Goal: Task Accomplishment & Management: Use online tool/utility

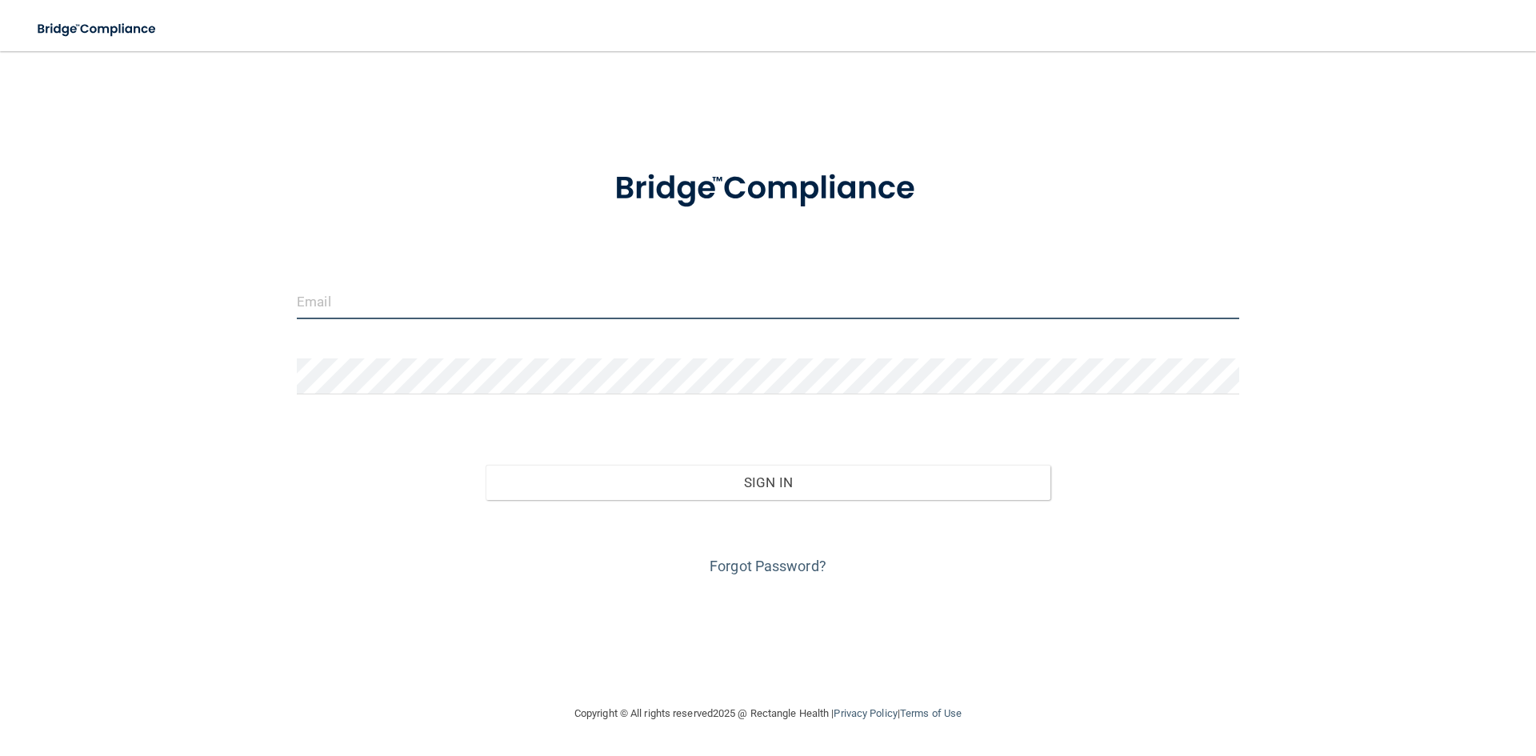
click at [372, 302] on input "email" at bounding box center [768, 301] width 942 height 36
type input "[EMAIL_ADDRESS][PERSON_NAME][DOMAIN_NAME]"
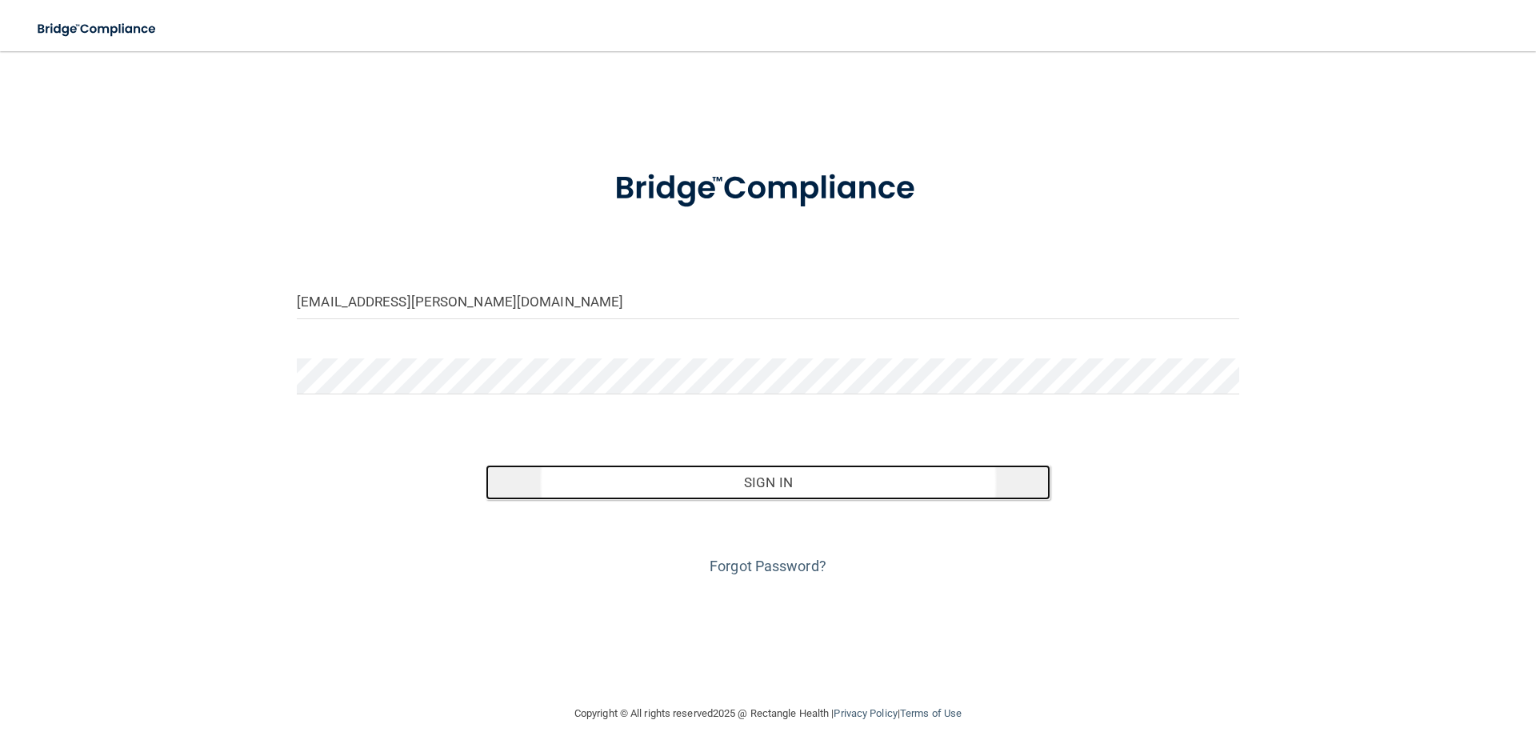
click at [752, 478] on button "Sign In" at bounding box center [769, 482] width 566 height 35
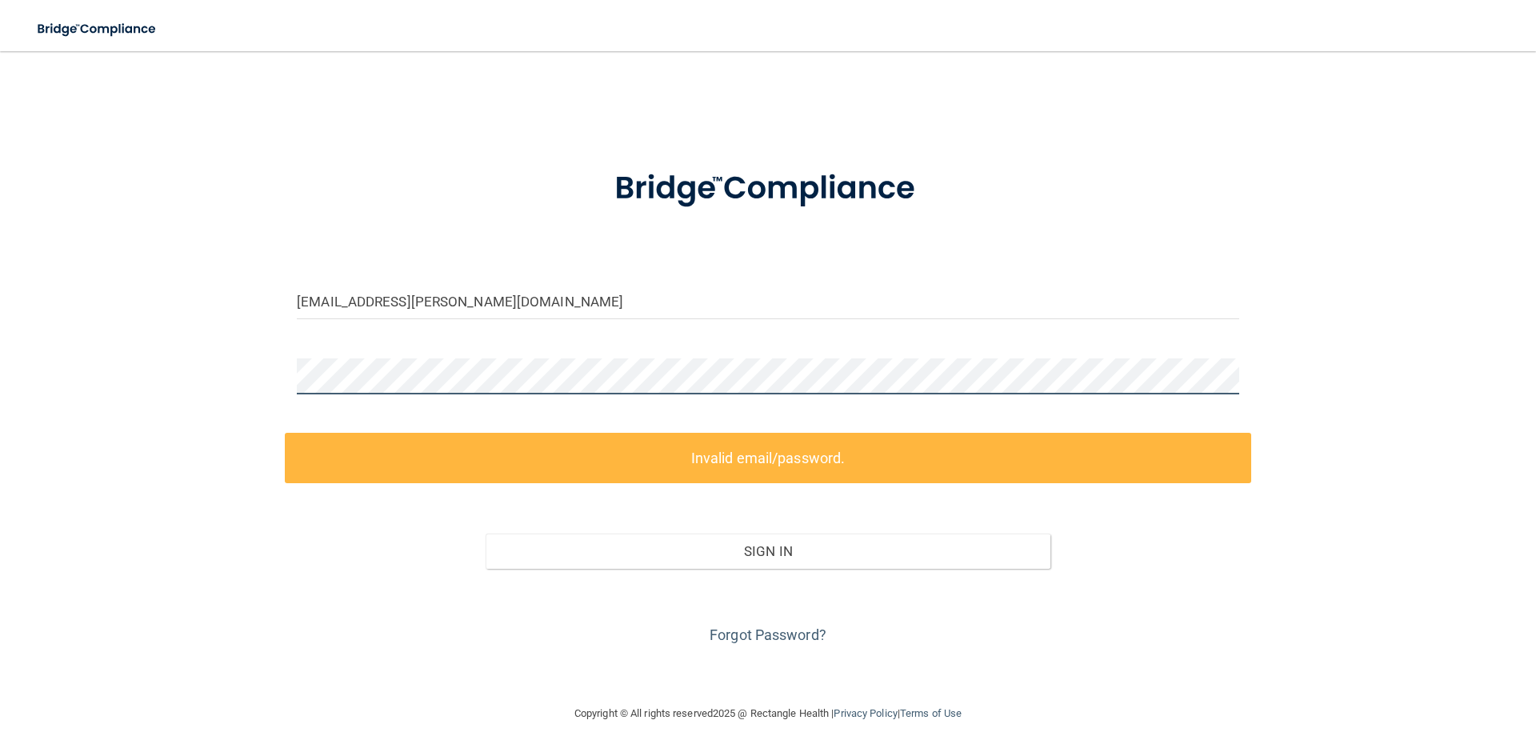
click at [237, 364] on div "[EMAIL_ADDRESS][PERSON_NAME][DOMAIN_NAME] Invalid email/password. You don't hav…" at bounding box center [768, 377] width 1472 height 621
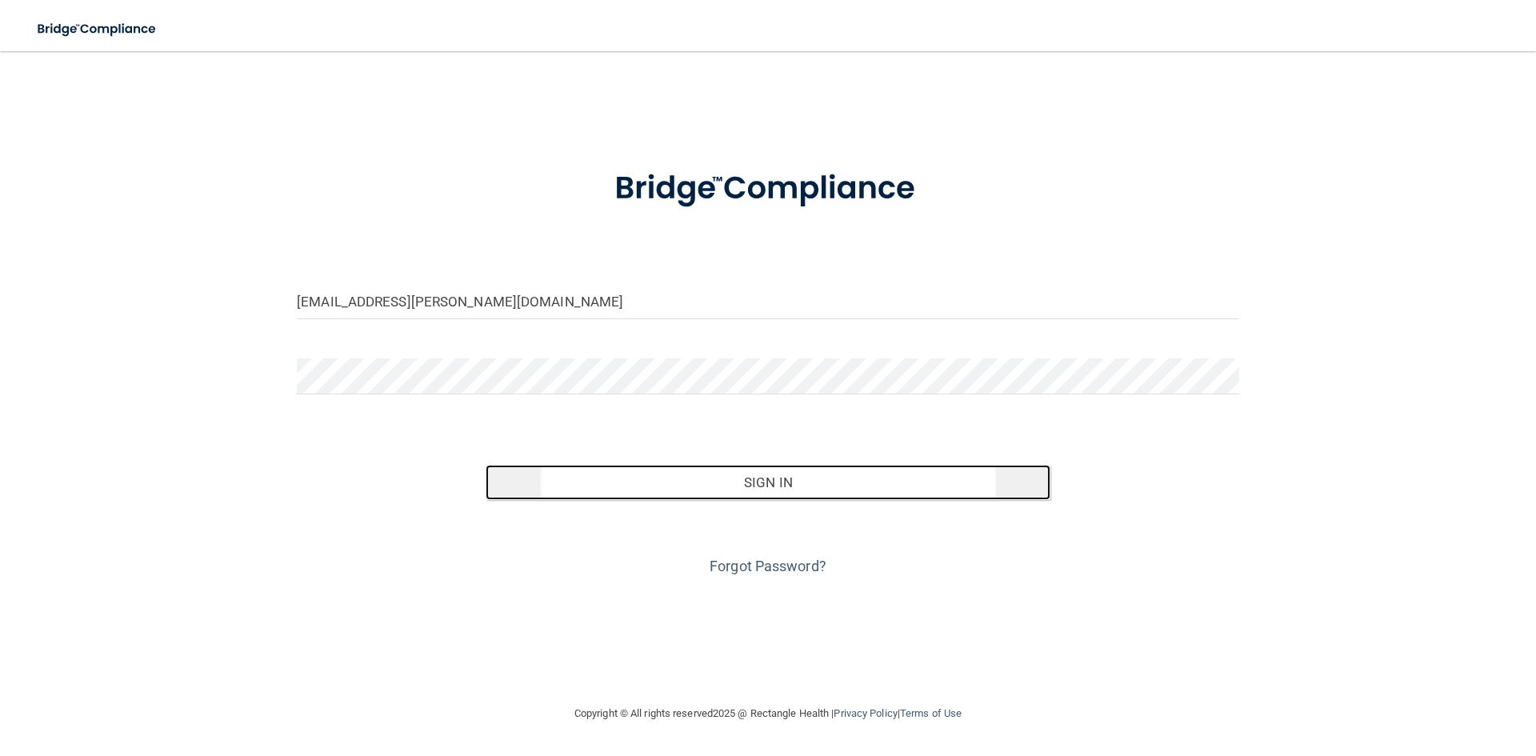
click at [574, 479] on button "Sign In" at bounding box center [769, 482] width 566 height 35
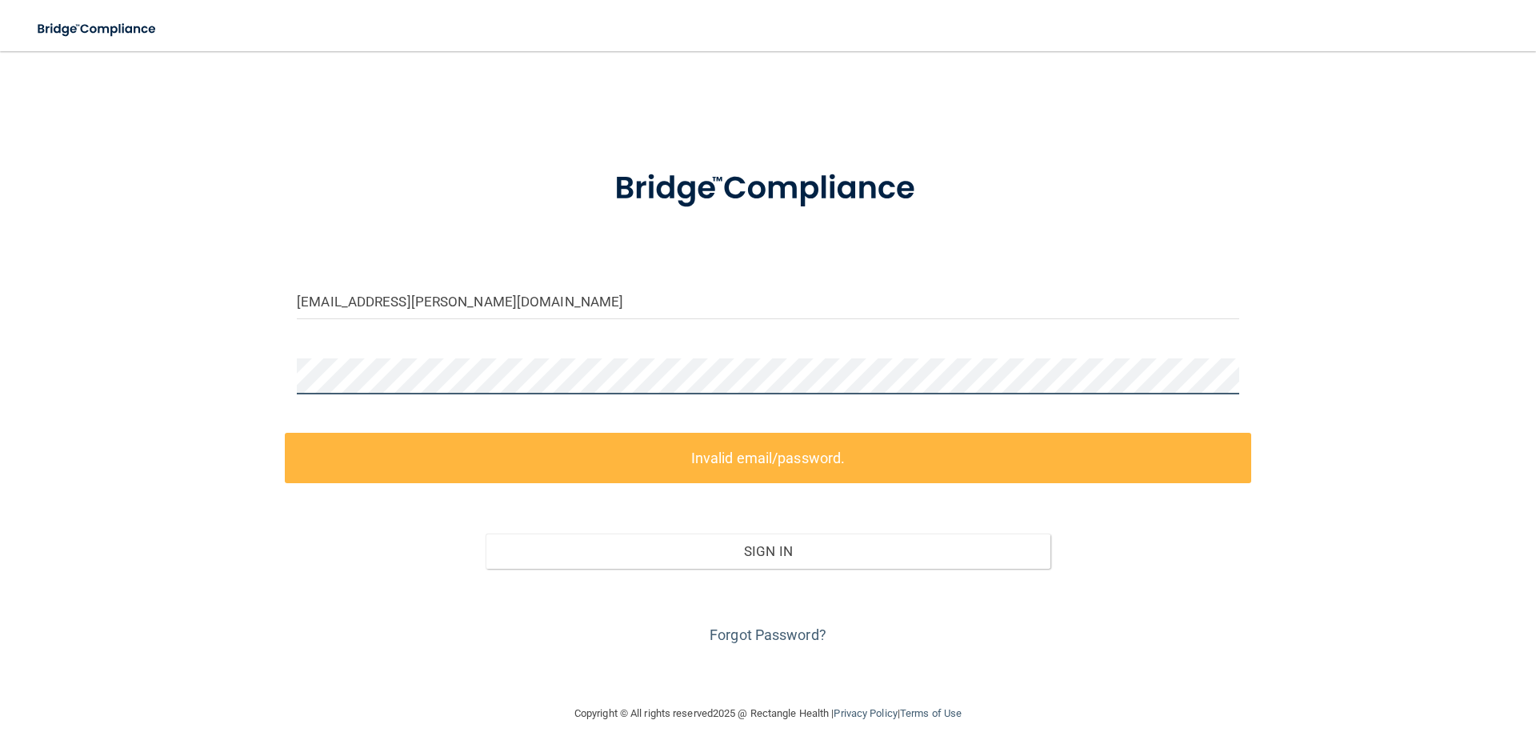
click at [279, 370] on div "[EMAIL_ADDRESS][PERSON_NAME][DOMAIN_NAME] Invalid email/password. You don't hav…" at bounding box center [768, 377] width 1472 height 621
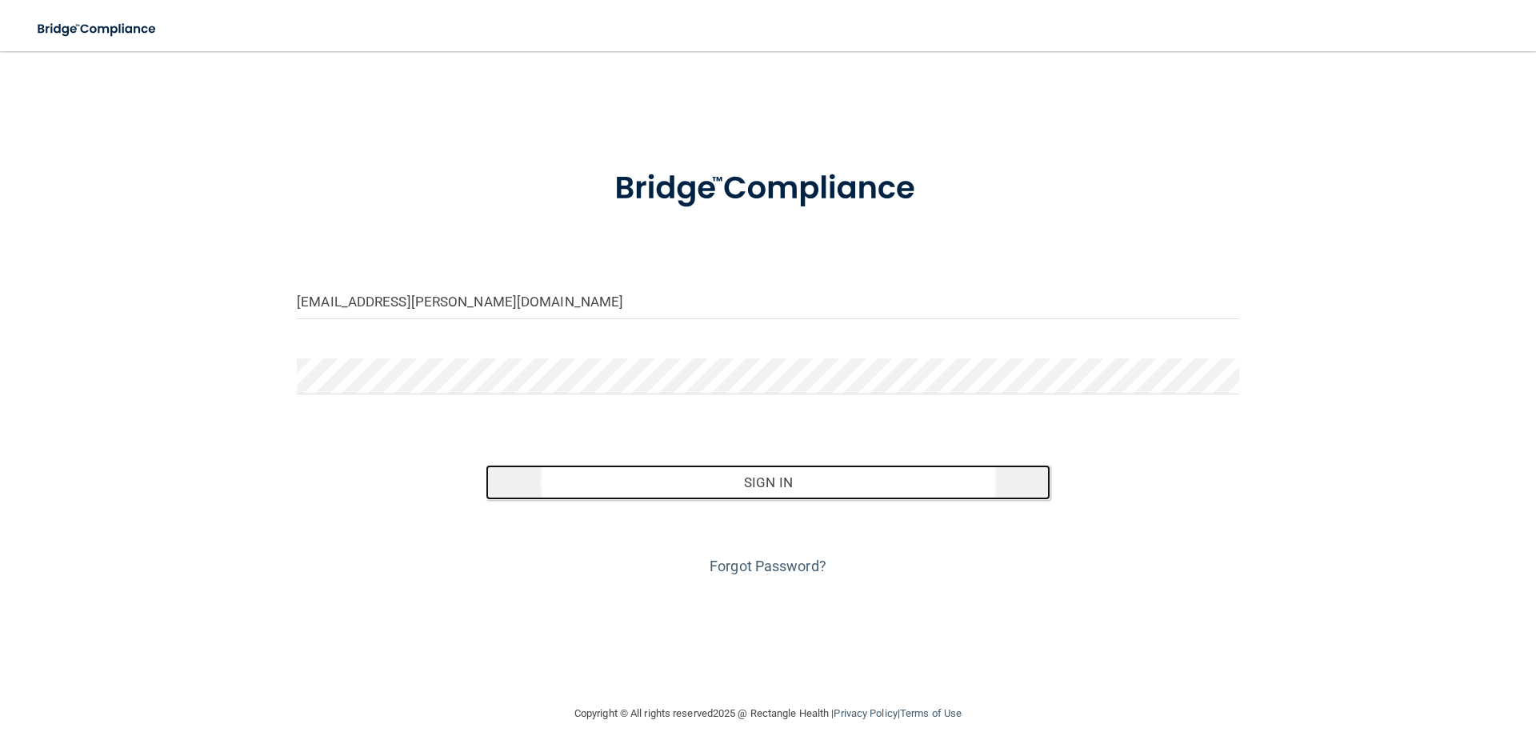
click at [745, 482] on button "Sign In" at bounding box center [769, 482] width 566 height 35
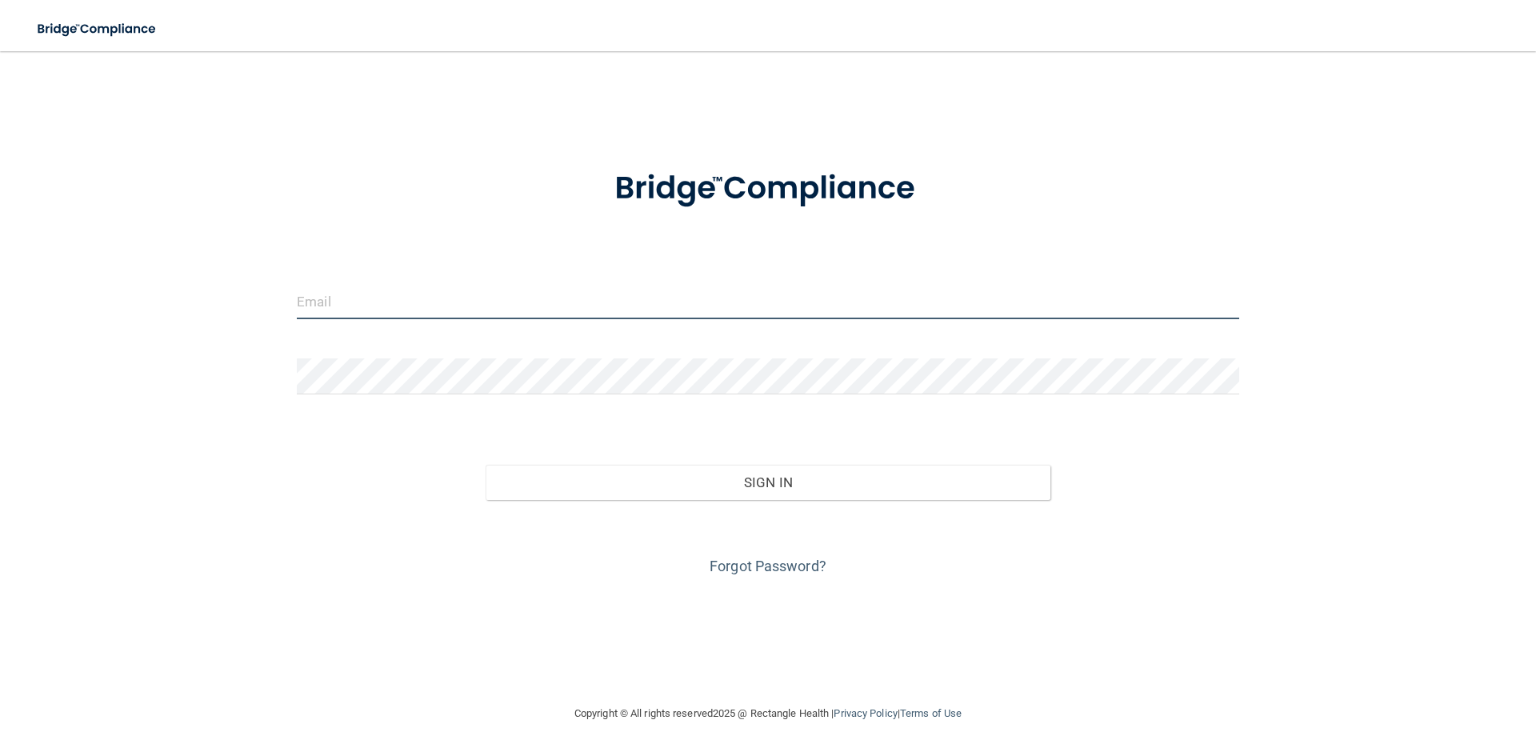
click at [491, 315] on input "email" at bounding box center [768, 301] width 942 height 36
type input "shelby.fogle@gmail.com"
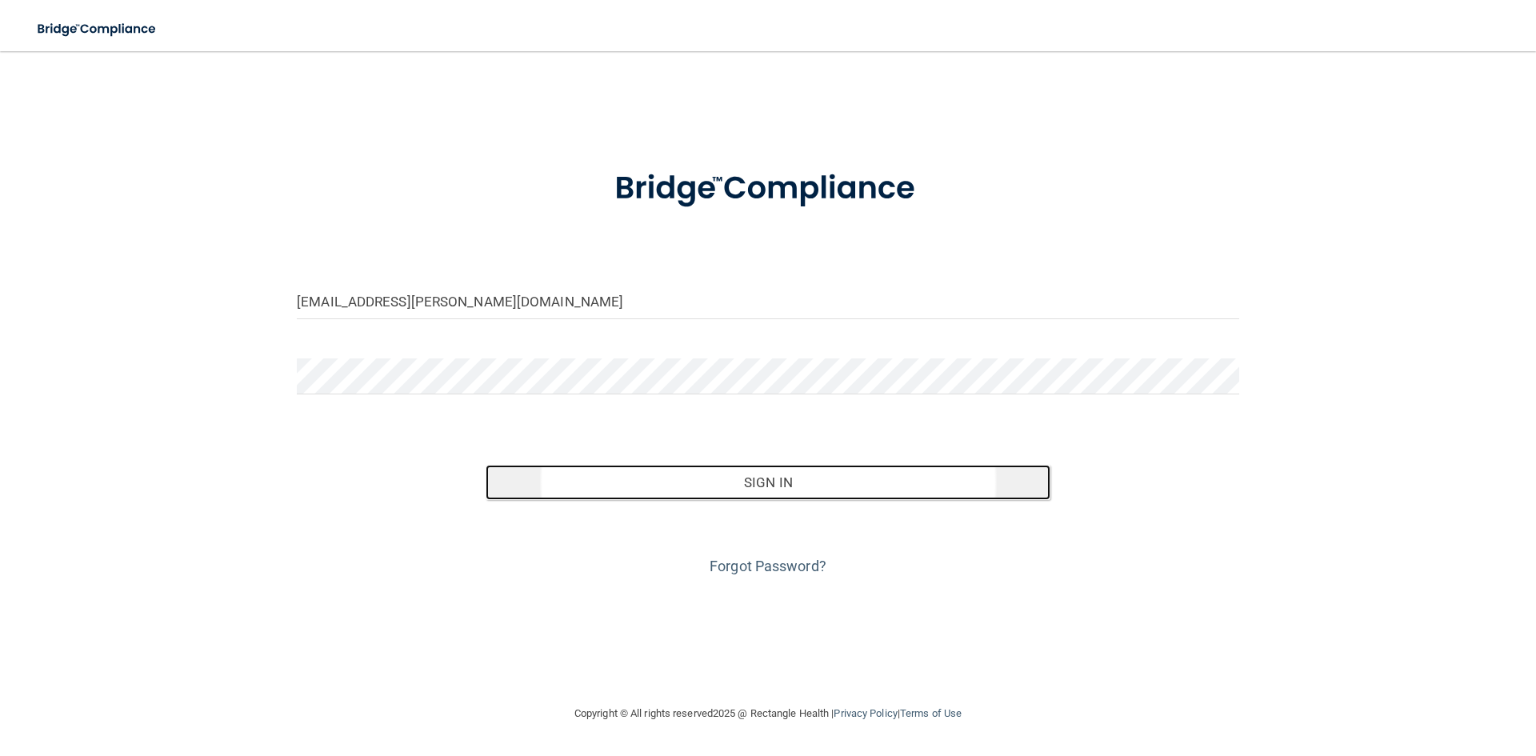
click at [677, 488] on button "Sign In" at bounding box center [769, 482] width 566 height 35
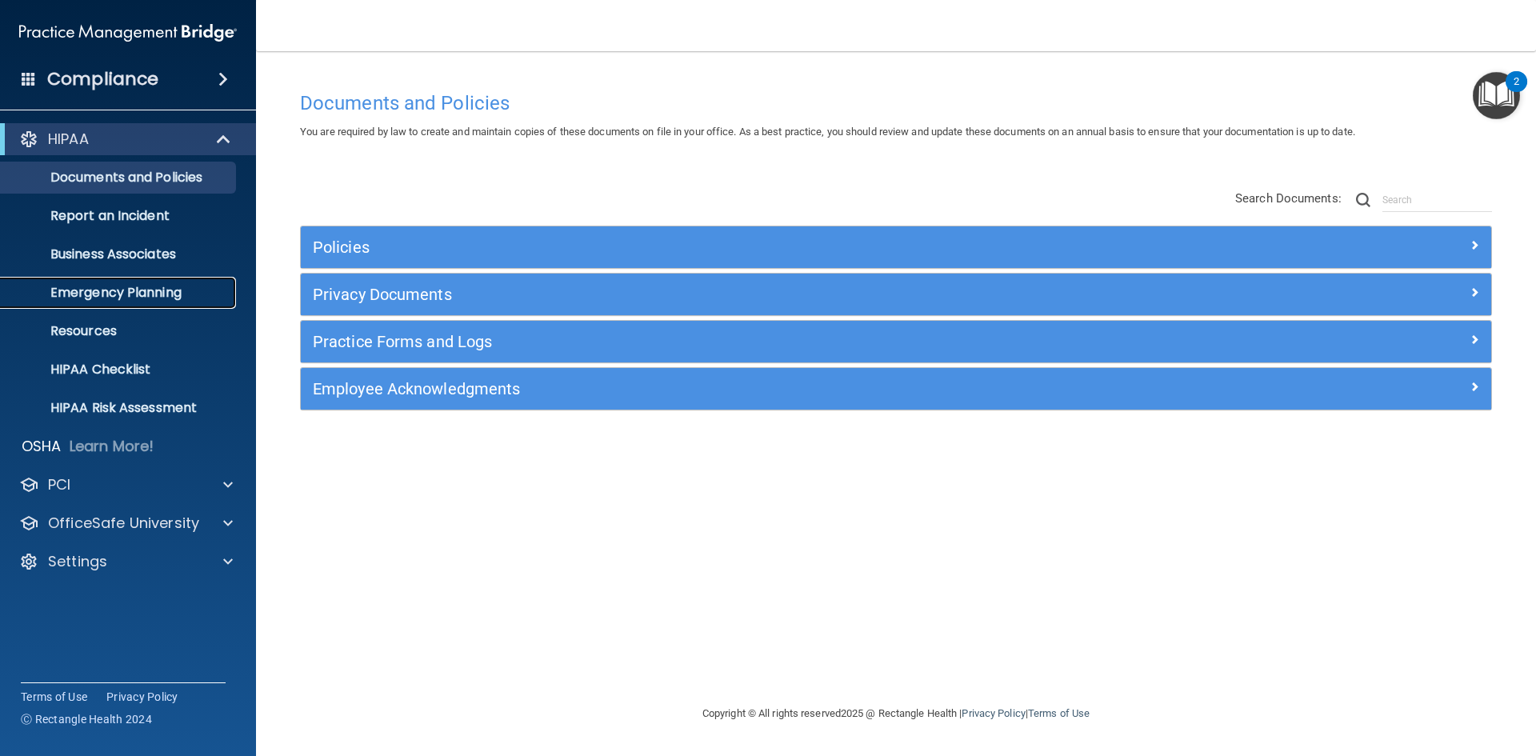
click at [162, 302] on link "Emergency Planning" at bounding box center [110, 293] width 252 height 32
